Goal: Check status: Check status

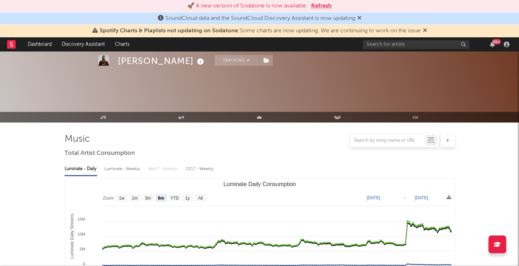
select select "6m"
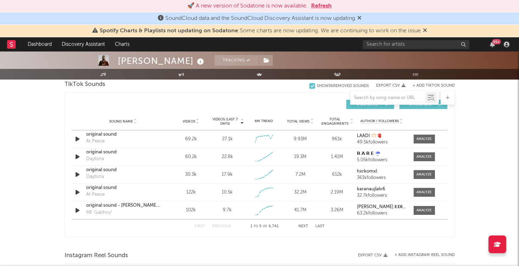
click at [327, 4] on button "Refresh" at bounding box center [321, 6] width 21 height 9
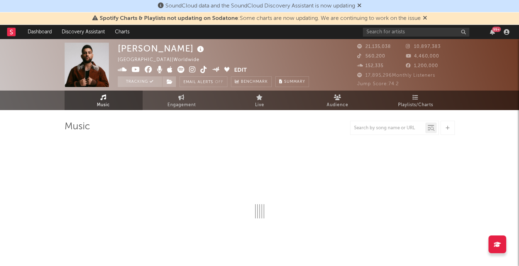
select select "6m"
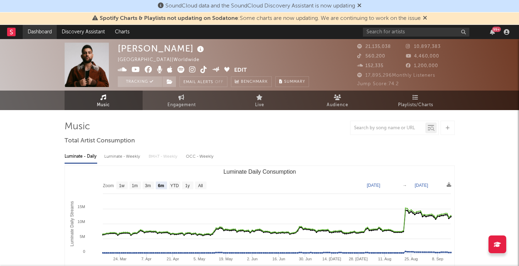
click at [44, 34] on link "Dashboard" at bounding box center [40, 32] width 34 height 14
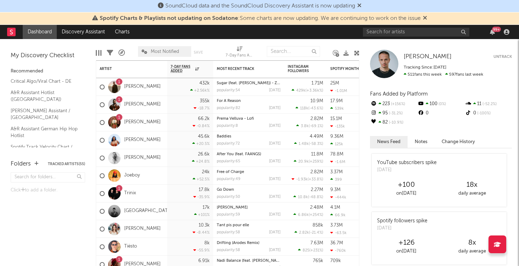
click at [44, 33] on link "Dashboard" at bounding box center [40, 32] width 34 height 14
